Goal: Check status: Check status

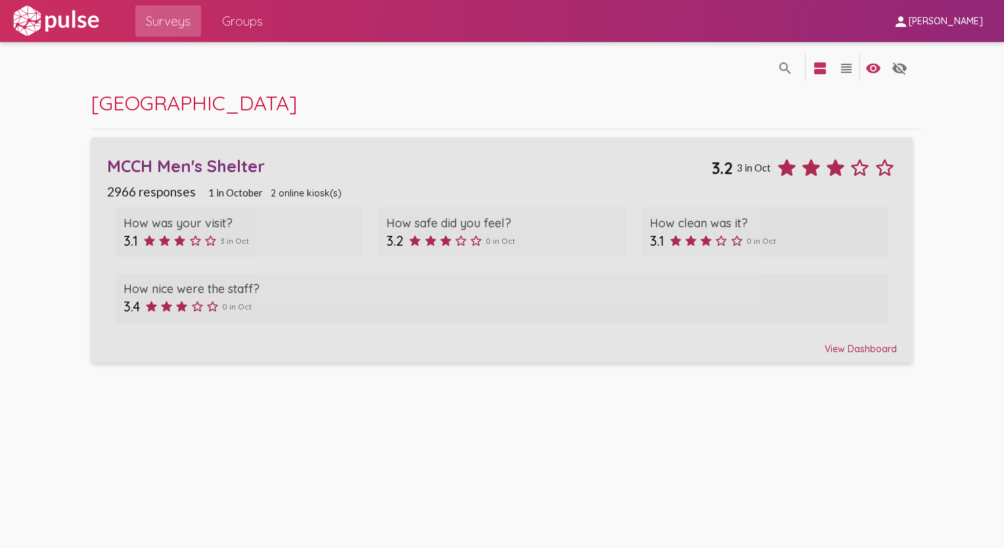
click at [234, 238] on span "3 in Oct" at bounding box center [234, 241] width 29 height 10
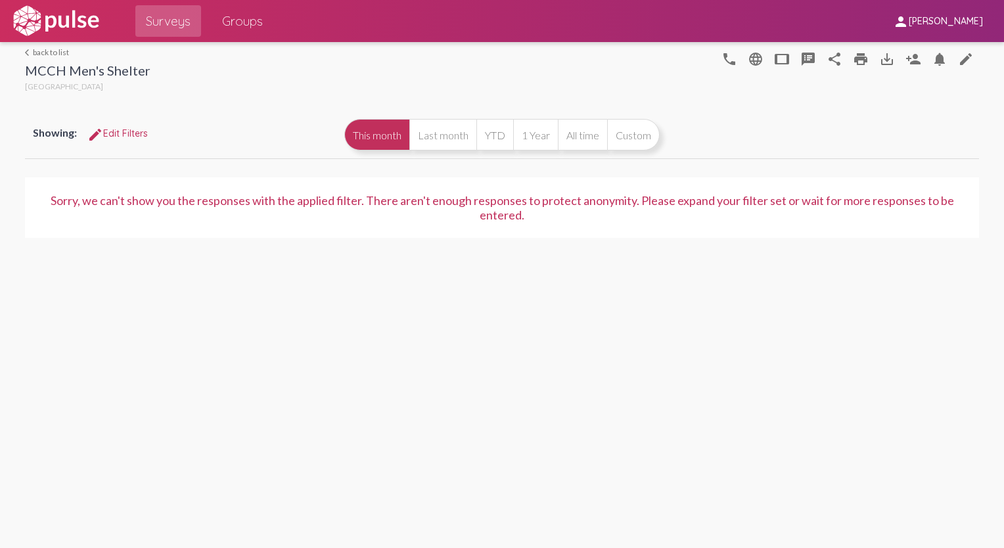
click at [378, 129] on button "This month" at bounding box center [376, 135] width 65 height 32
click at [447, 143] on button "Last month" at bounding box center [442, 135] width 67 height 32
click at [538, 139] on button "1 Year" at bounding box center [535, 135] width 45 height 32
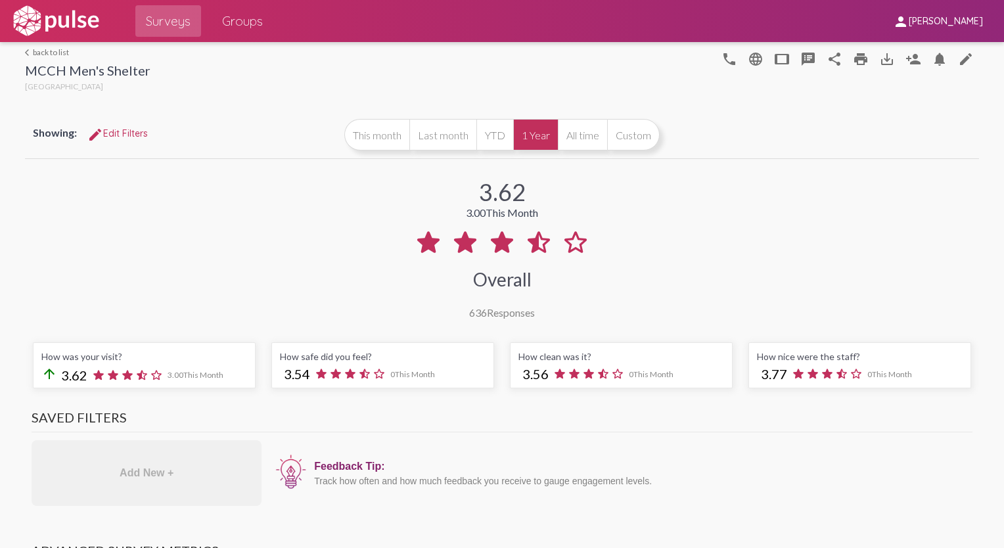
scroll to position [2, 0]
click at [477, 128] on button "YTD" at bounding box center [494, 133] width 37 height 32
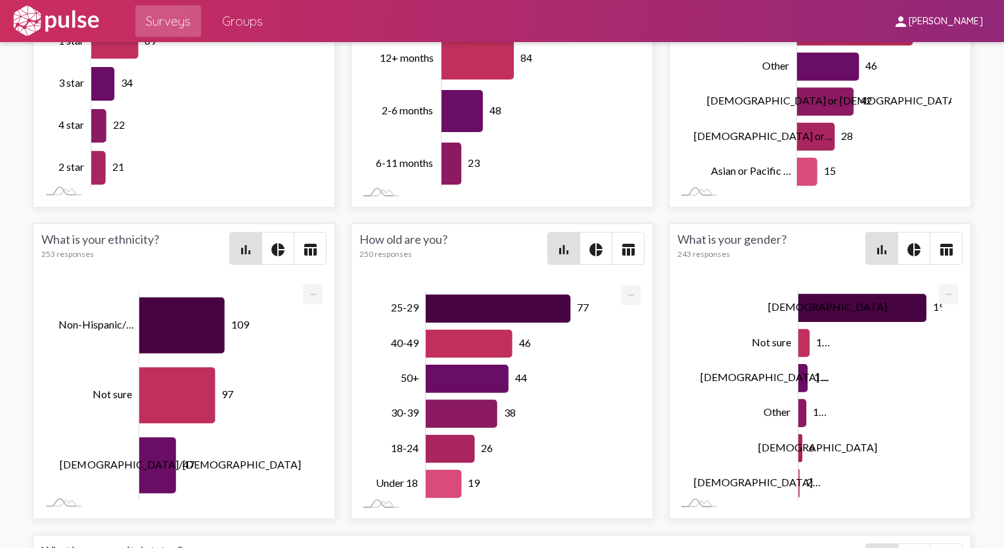
scroll to position [2298, 0]
